Goal: Transaction & Acquisition: Book appointment/travel/reservation

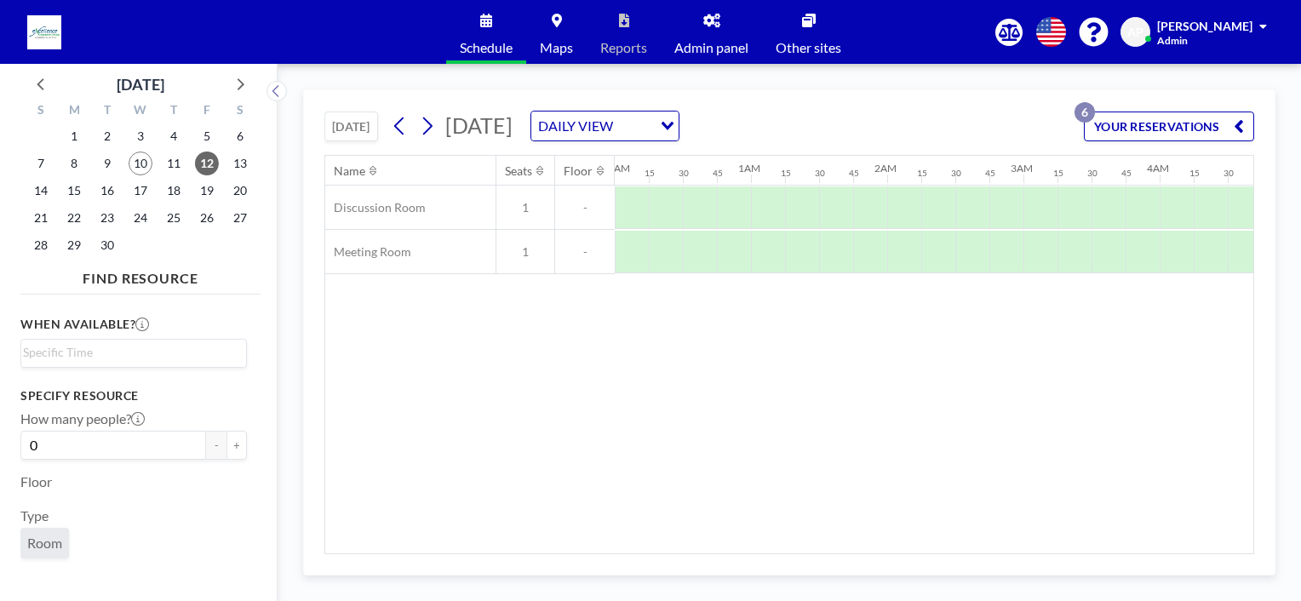
scroll to position [0, 1873]
click at [1167, 117] on button "YOUR RESERVATIONS 6" at bounding box center [1169, 127] width 170 height 30
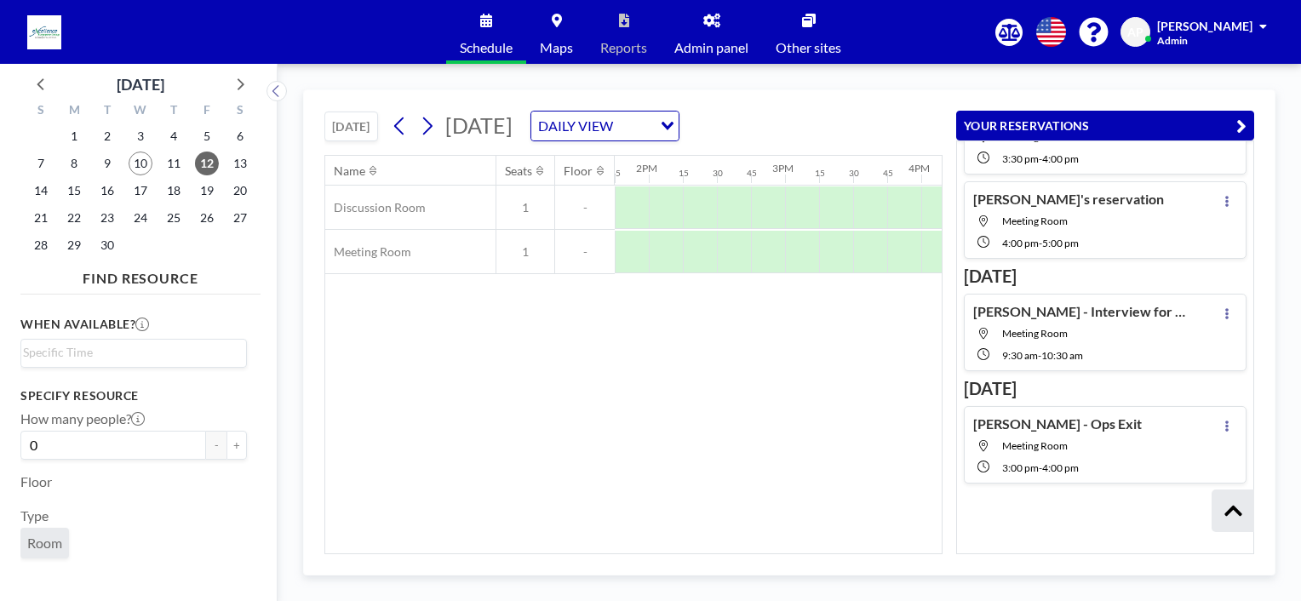
scroll to position [157, 0]
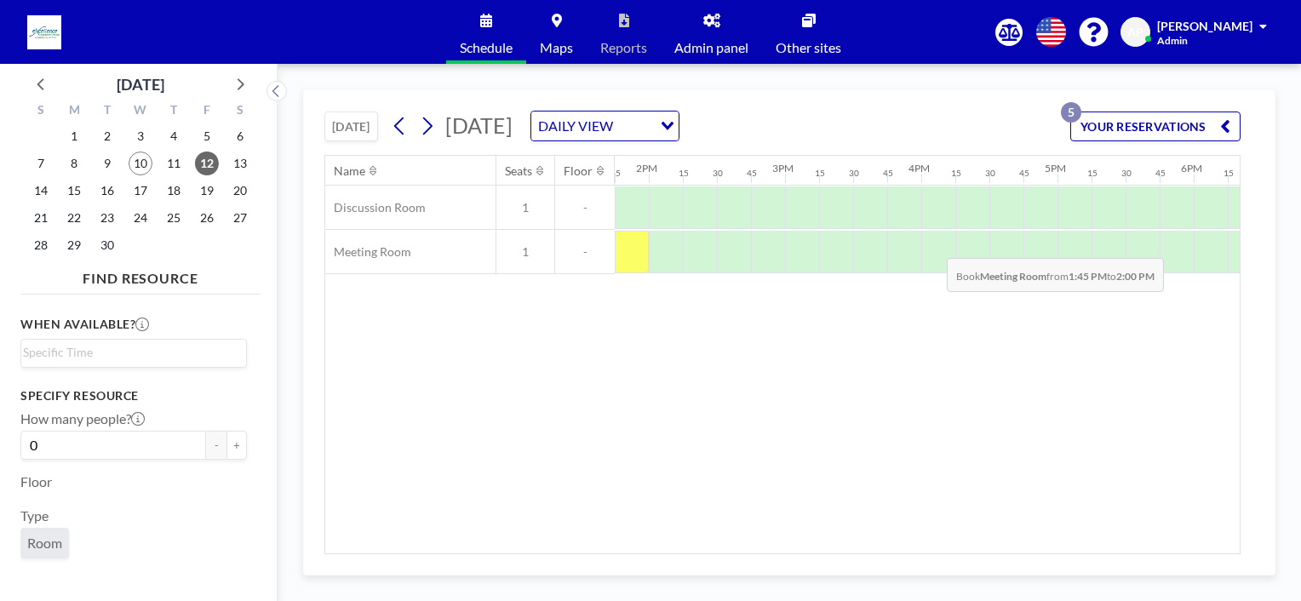
click at [635, 244] on div at bounding box center [632, 252] width 34 height 43
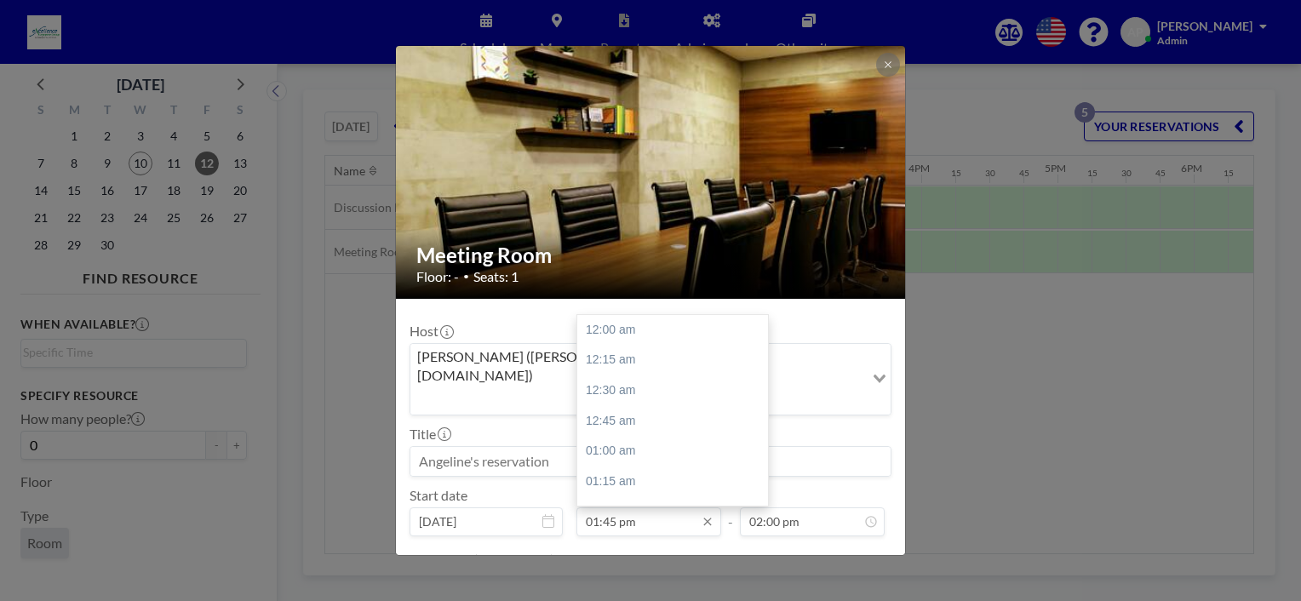
scroll to position [1667, 0]
click at [608, 507] on input "01:45 pm" at bounding box center [648, 521] width 145 height 29
click at [619, 345] on div "02:00 pm" at bounding box center [676, 360] width 199 height 31
type input "02:00 pm"
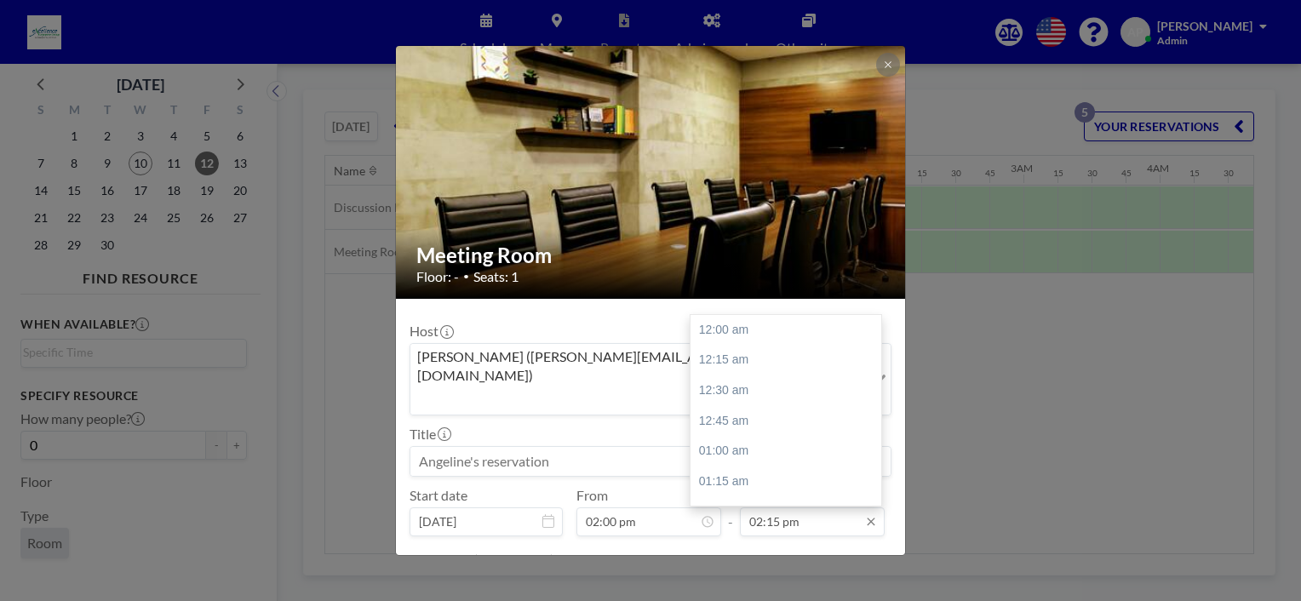
scroll to position [1726, 0]
click at [766, 507] on input "02:15 pm" at bounding box center [812, 521] width 145 height 29
click at [732, 406] on div "03:00 pm" at bounding box center [789, 421] width 199 height 31
type input "03:00 pm"
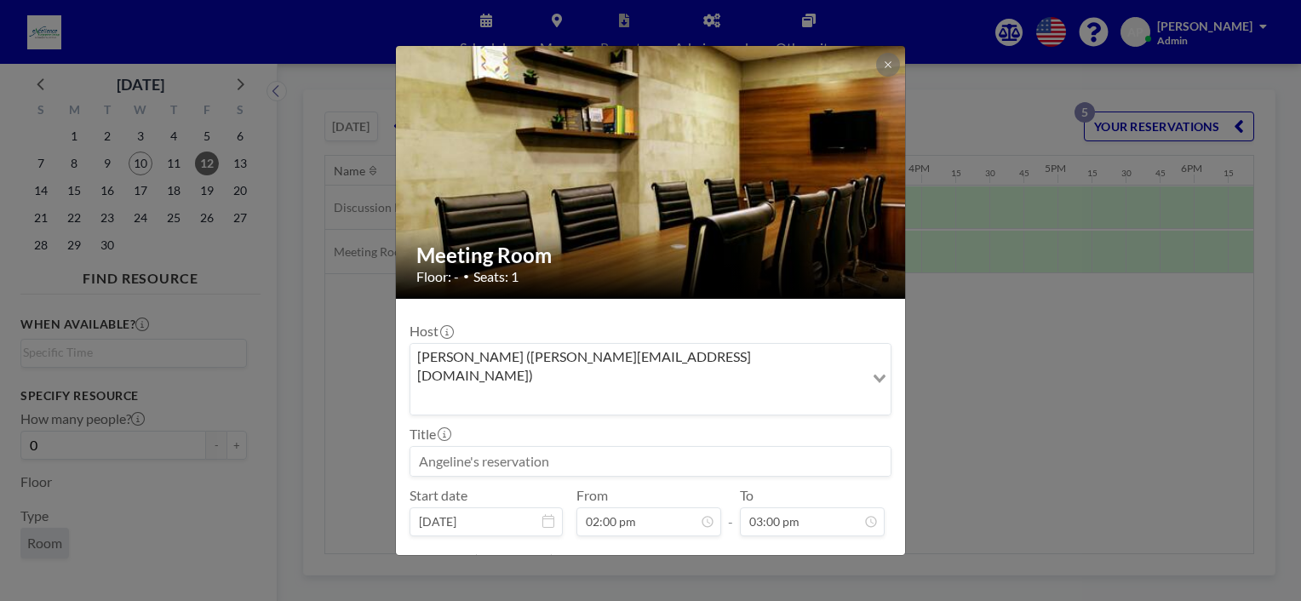
scroll to position [33, 0]
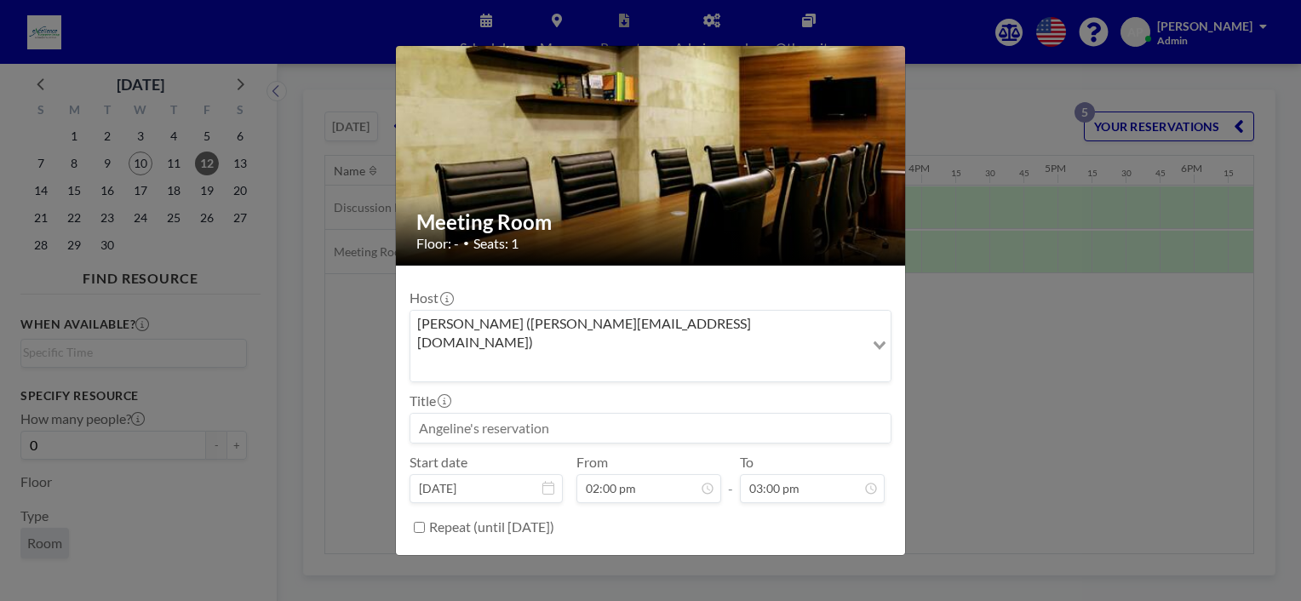
click at [831, 555] on button "BOOK NOW" at bounding box center [848, 570] width 86 height 30
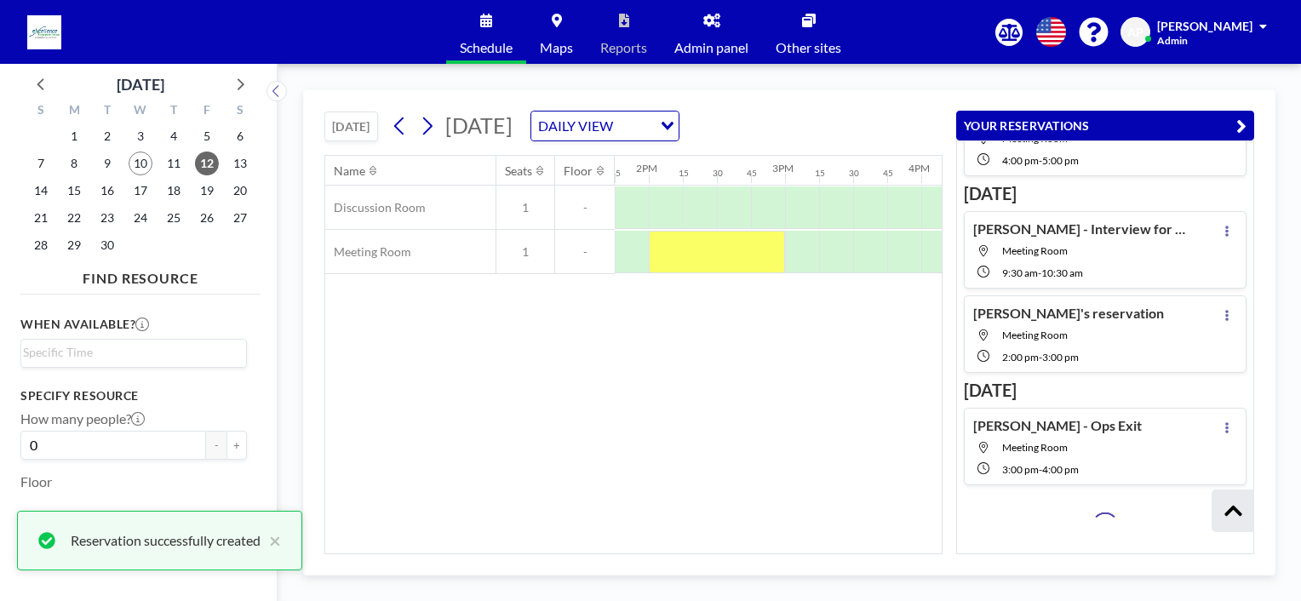
scroll to position [239, 0]
